Goal: Understand process/instructions: Learn how to perform a task or action

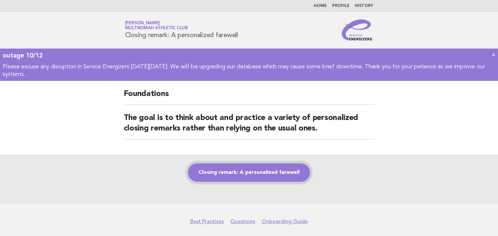
click at [246, 174] on link "Closing remark: A personalized farewell" at bounding box center [249, 173] width 122 height 18
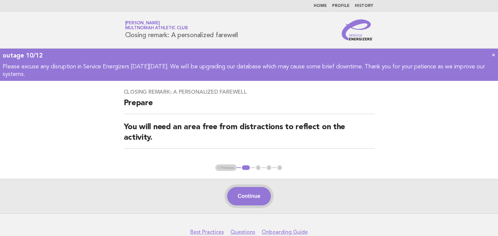
click at [237, 191] on button "Continue" at bounding box center [249, 196] width 44 height 18
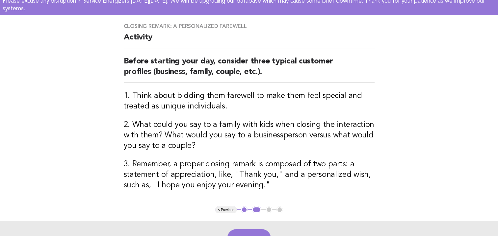
scroll to position [72, 0]
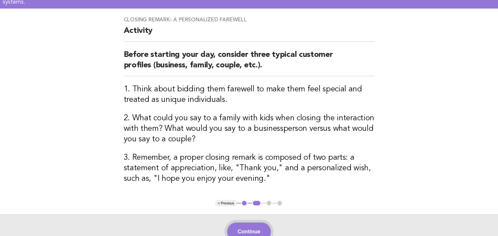
click at [237, 228] on button "Continue" at bounding box center [249, 232] width 44 height 18
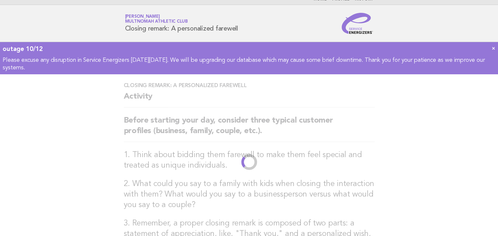
scroll to position [0, 0]
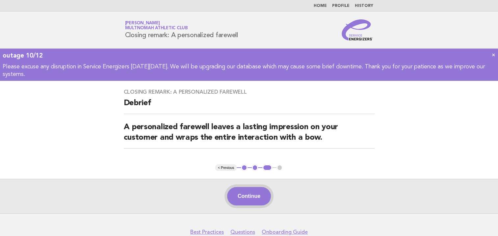
click at [237, 198] on button "Continue" at bounding box center [249, 196] width 44 height 18
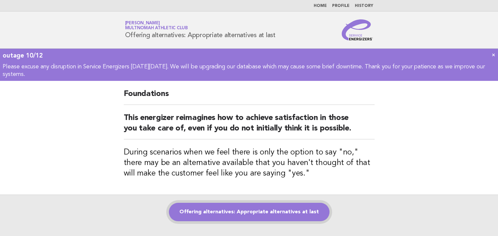
click at [281, 212] on link "Offering alternatives: Appropriate alternatives at last" at bounding box center [249, 212] width 161 height 18
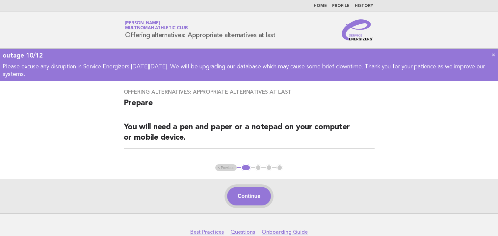
click at [246, 194] on button "Continue" at bounding box center [249, 196] width 44 height 18
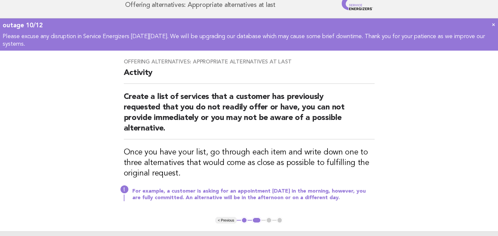
scroll to position [66, 0]
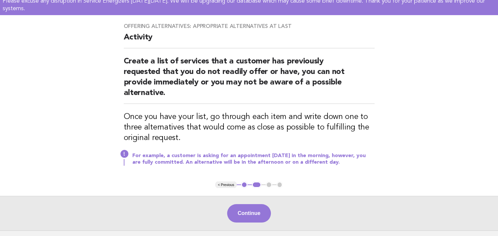
click at [237, 176] on div "Offering alternatives: Appropriate alternatives at last Activity Create a list …" at bounding box center [249, 98] width 267 height 167
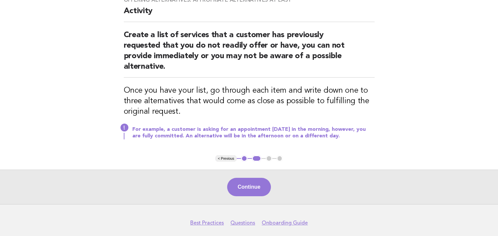
scroll to position [117, 0]
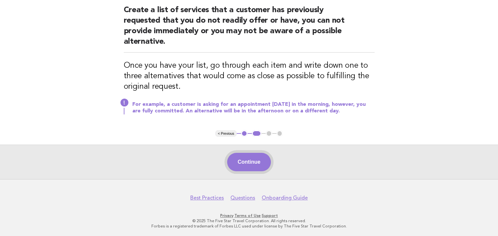
click at [261, 160] on button "Continue" at bounding box center [249, 162] width 44 height 18
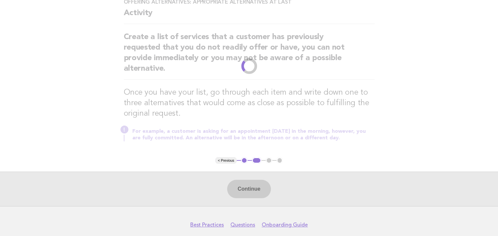
scroll to position [0, 0]
